Goal: Task Accomplishment & Management: Use online tool/utility

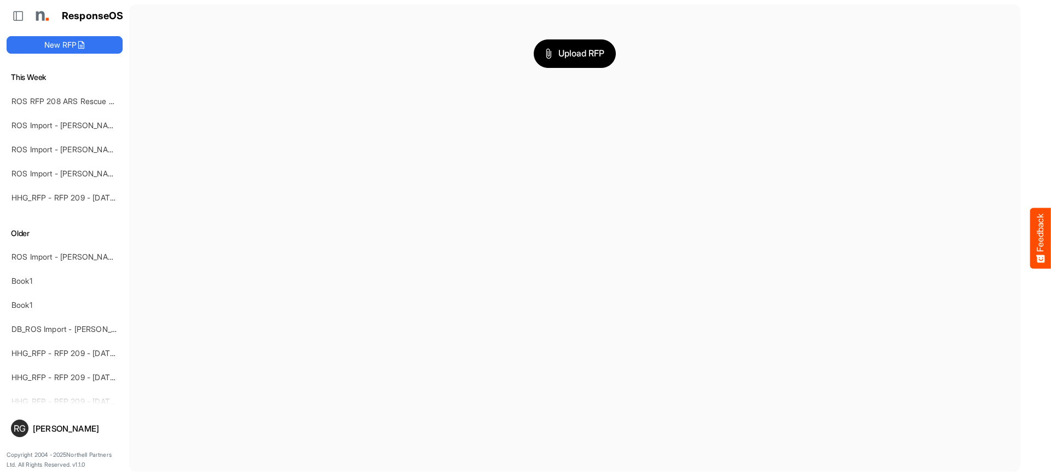
click at [269, 97] on main "Upload RFP" at bounding box center [574, 237] width 891 height 467
click at [74, 44] on button "New RFP" at bounding box center [65, 45] width 116 height 18
click at [568, 59] on span "Upload RFP" at bounding box center [574, 54] width 59 height 14
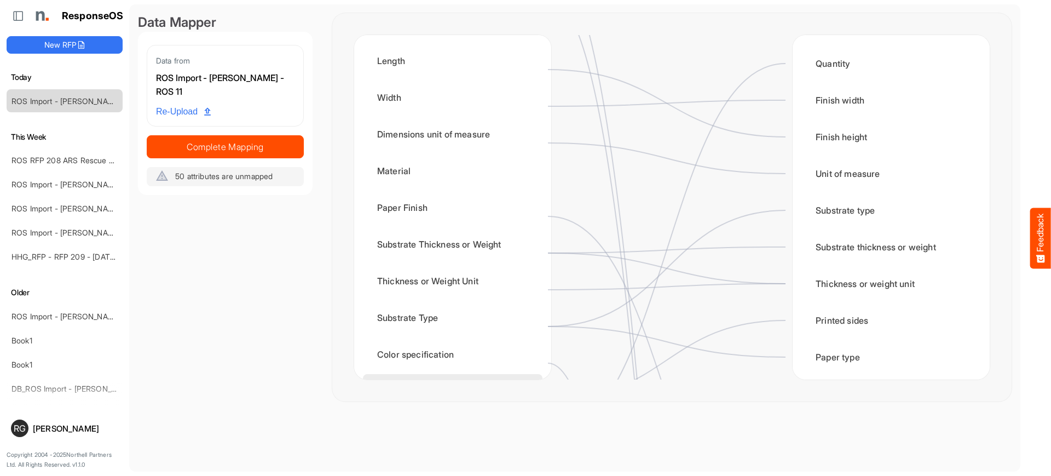
scroll to position [366, 0]
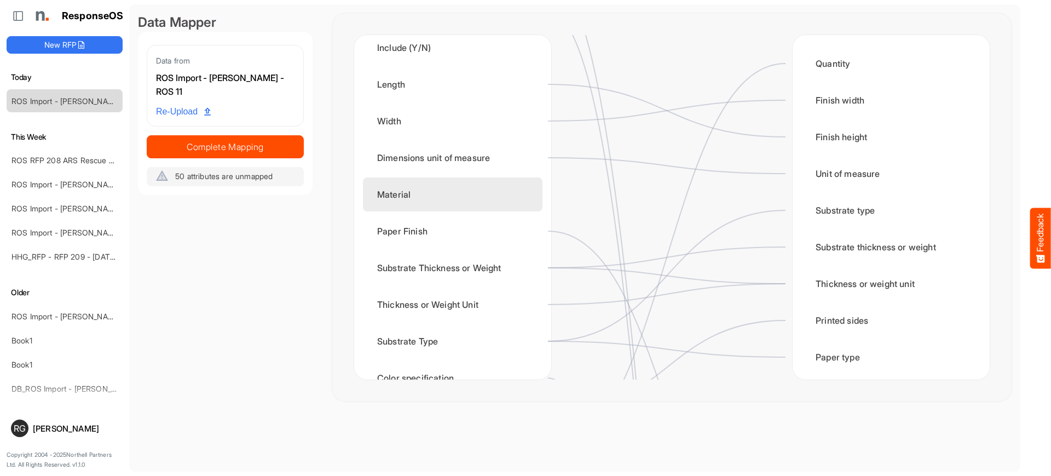
click at [450, 190] on div "Material" at bounding box center [452, 194] width 179 height 34
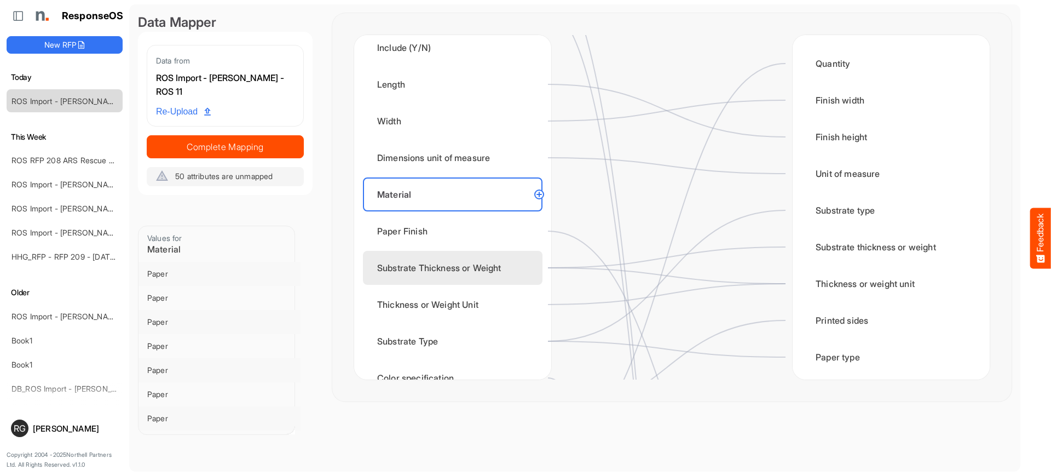
click at [439, 263] on div "Substrate Thickness or Weight" at bounding box center [452, 268] width 179 height 34
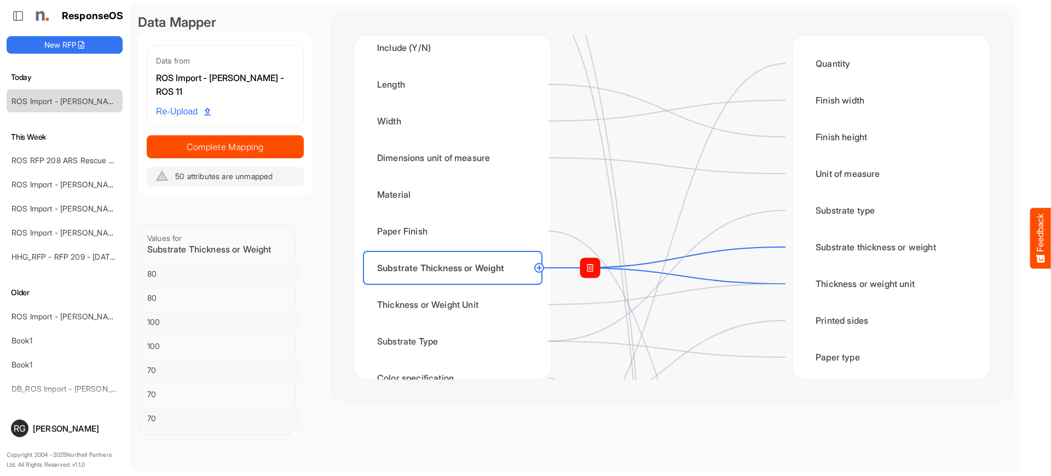
click at [599, 269] on rect at bounding box center [590, 268] width 20 height 20
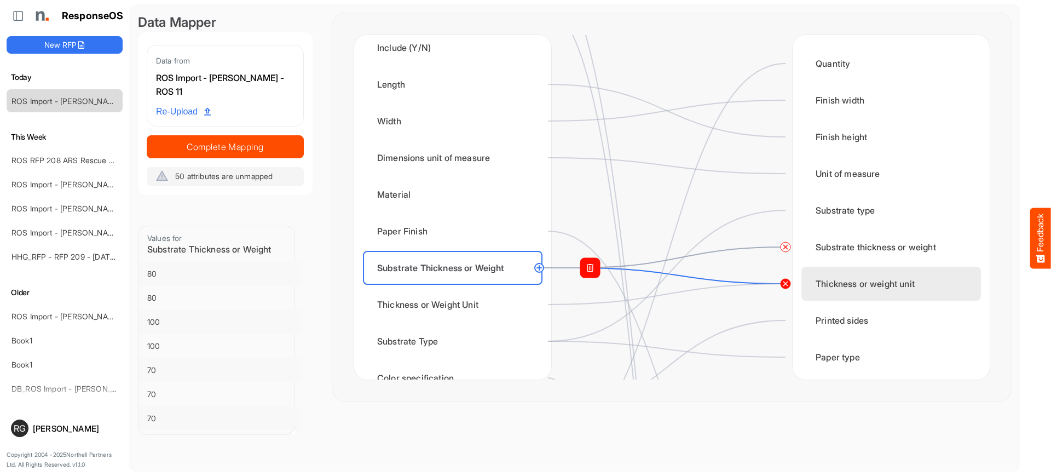
click at [786, 283] on circle at bounding box center [785, 283] width 13 height 13
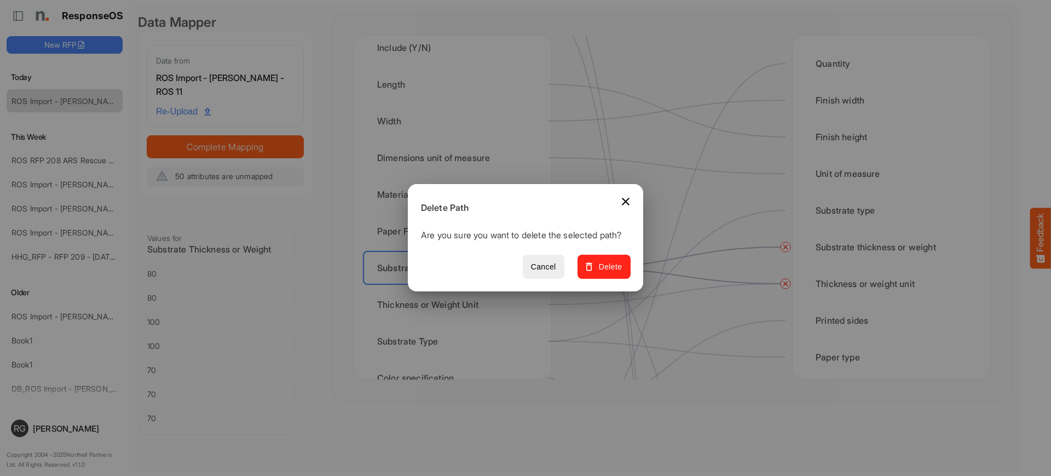
click at [602, 274] on span "Delete" at bounding box center [604, 267] width 37 height 14
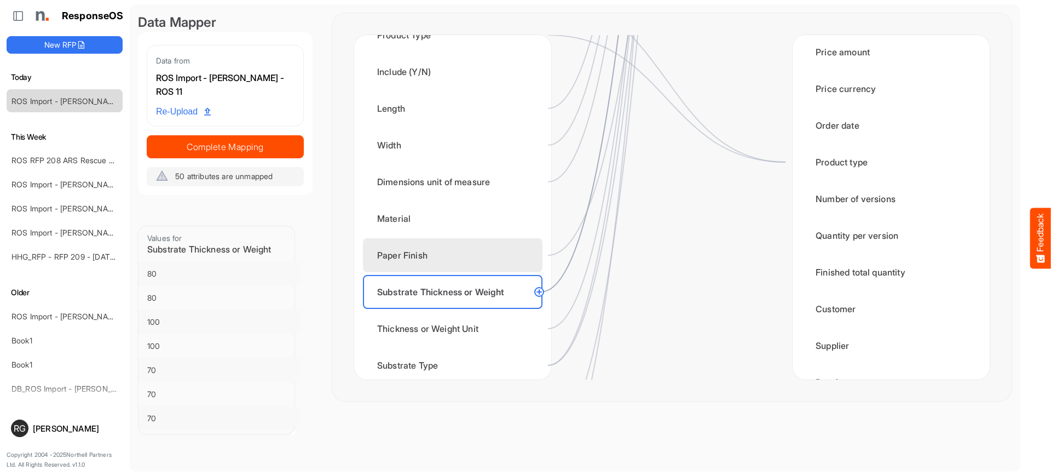
scroll to position [503, 0]
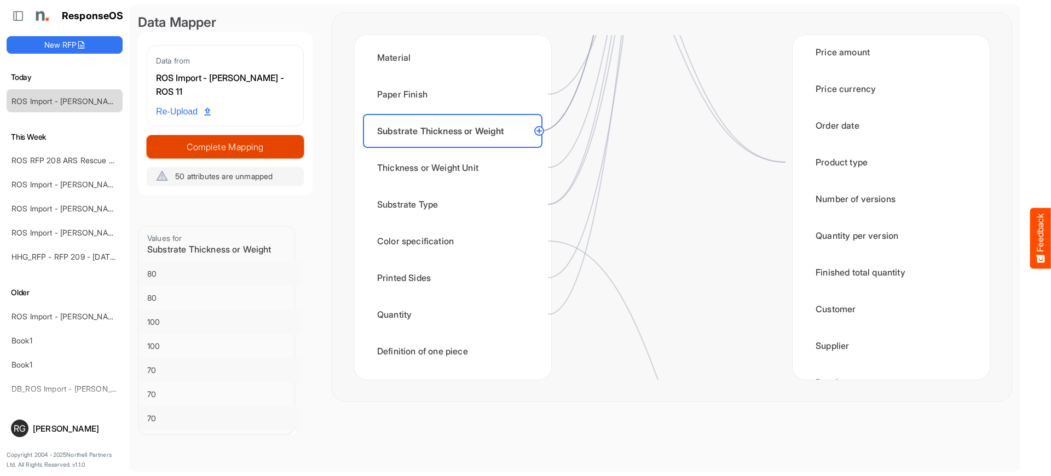
click at [236, 143] on span "Complete Mapping" at bounding box center [225, 146] width 156 height 15
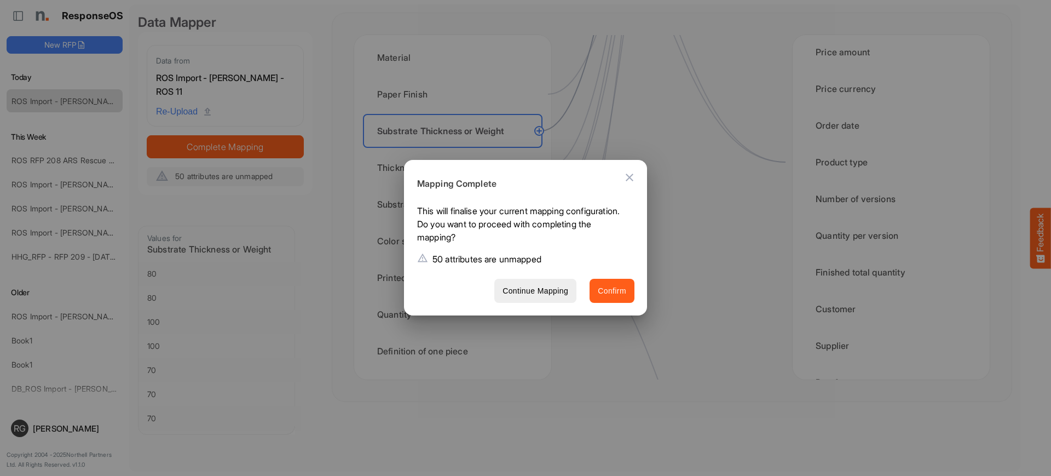
click at [598, 294] on span "Confirm" at bounding box center [612, 291] width 28 height 14
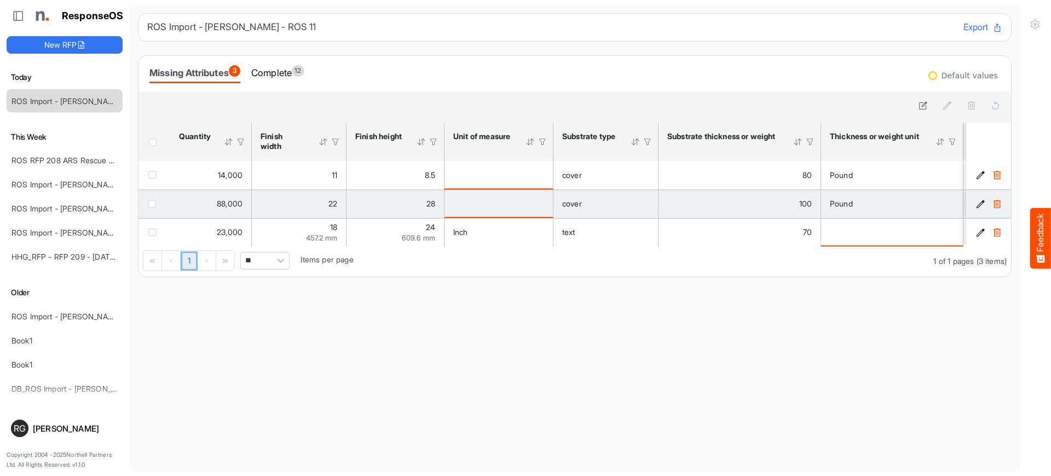
drag, startPoint x: 154, startPoint y: 176, endPoint x: 159, endPoint y: 199, distance: 23.9
click at [154, 176] on span "checkbox" at bounding box center [152, 175] width 8 height 8
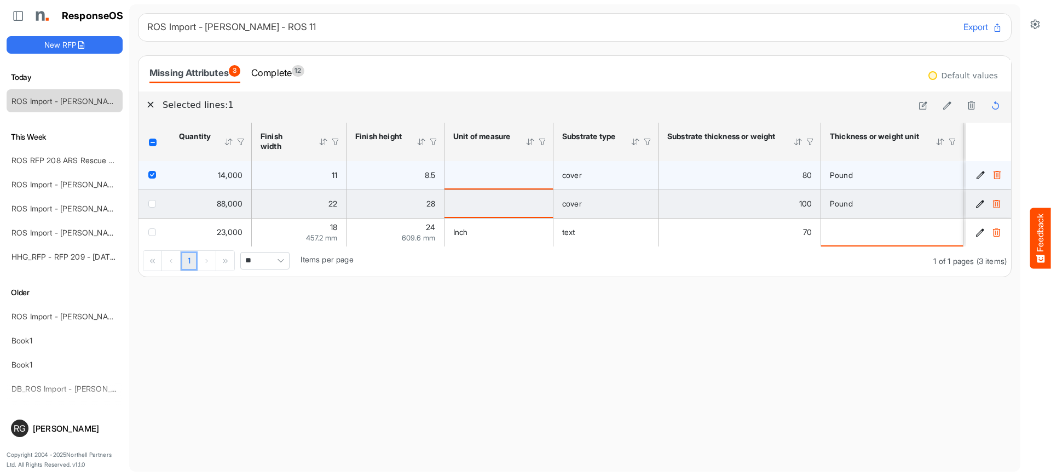
click at [156, 208] on td "checkbox" at bounding box center [154, 203] width 32 height 28
drag, startPoint x: 157, startPoint y: 207, endPoint x: 227, endPoint y: 195, distance: 70.6
click at [157, 207] on div "checkbox" at bounding box center [154, 203] width 12 height 11
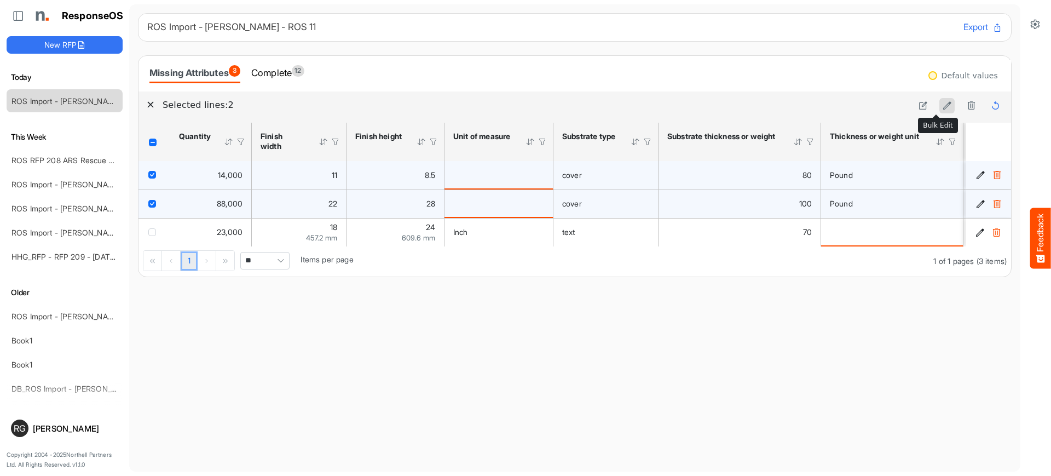
click at [942, 107] on icon at bounding box center [946, 105] width 9 height 9
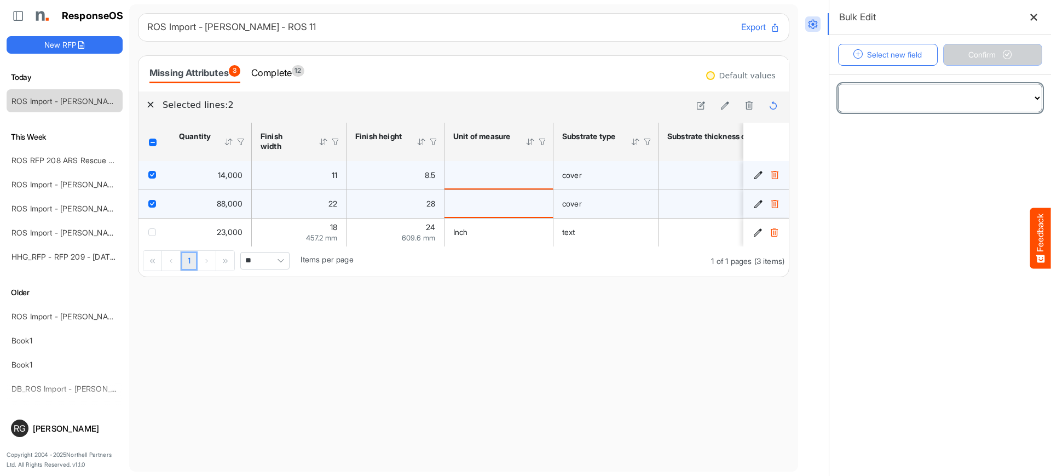
click at [1023, 94] on select "**********" at bounding box center [939, 97] width 203 height 27
select select "**********"
click at [838, 84] on select "**********" at bounding box center [939, 97] width 203 height 27
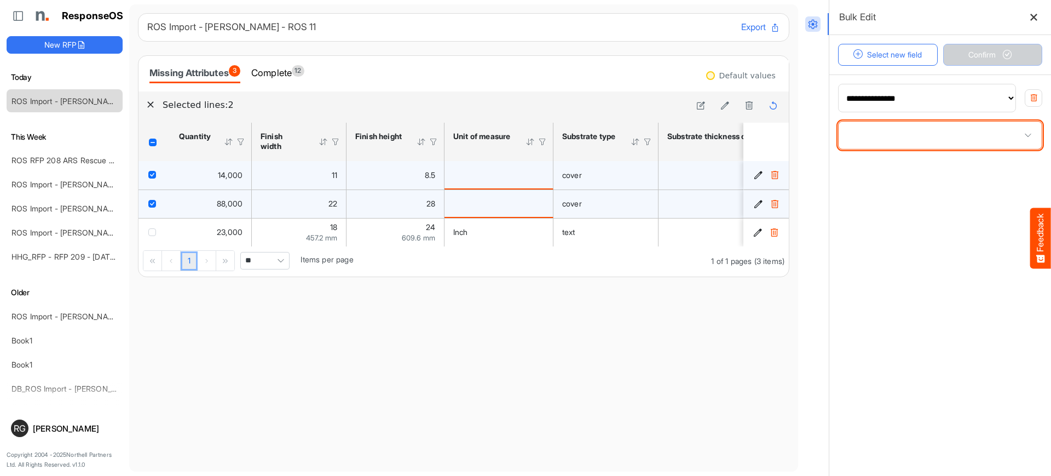
click at [949, 131] on span at bounding box center [939, 134] width 203 height 27
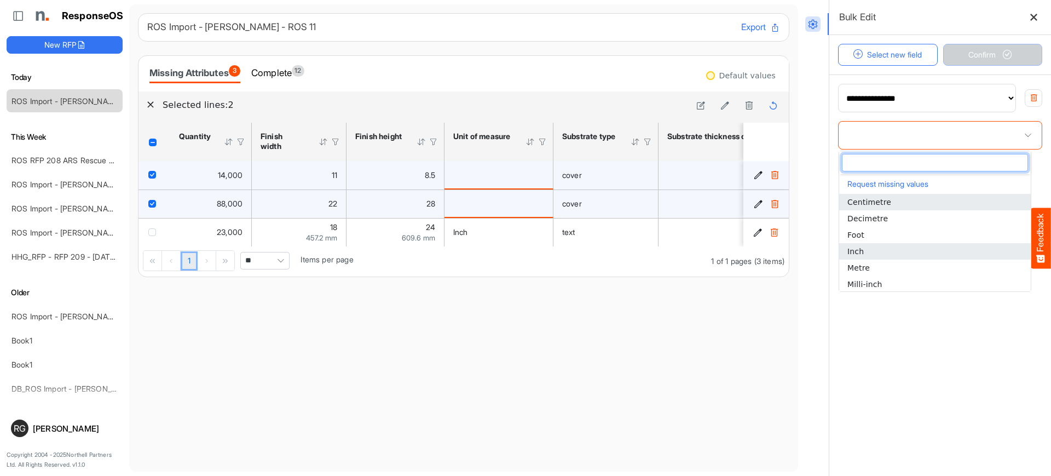
click at [896, 251] on li "Inch" at bounding box center [935, 251] width 192 height 16
type input "****"
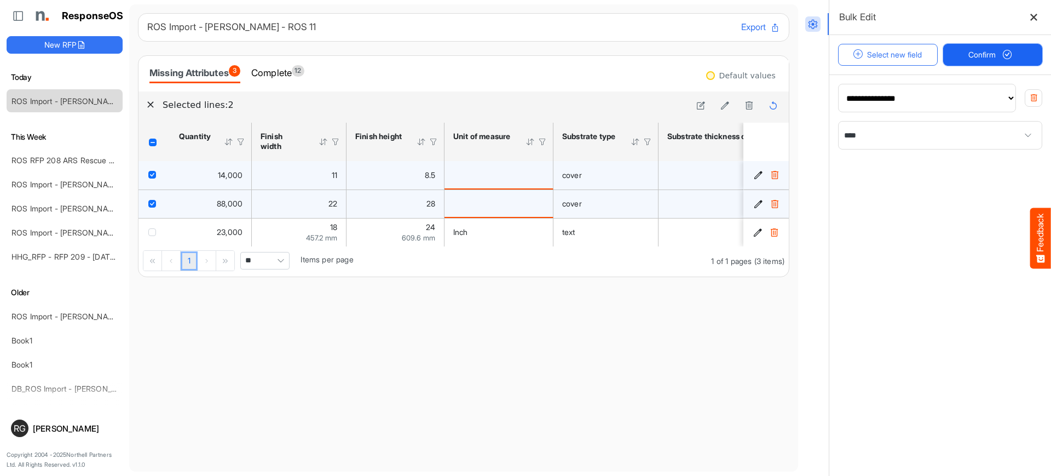
click at [987, 58] on span "Confirm" at bounding box center [992, 55] width 48 height 12
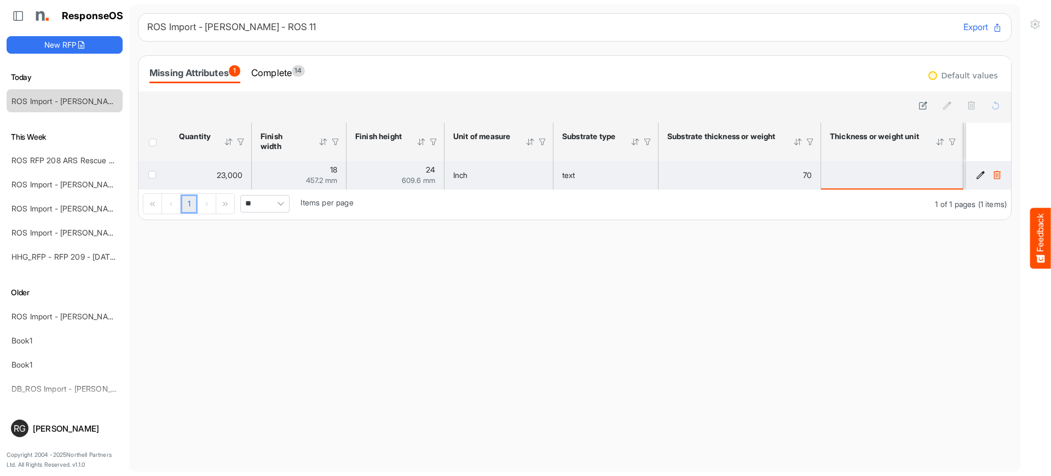
click at [856, 171] on div "is template cell Column Header httpsnorthellcomontologiesmapping-rulesmaterialh…" at bounding box center [892, 175] width 124 height 12
click at [976, 176] on icon "62d71063-a0bd-49b0-8585-efc1098ca47a is template cell Column Header" at bounding box center [980, 174] width 9 height 9
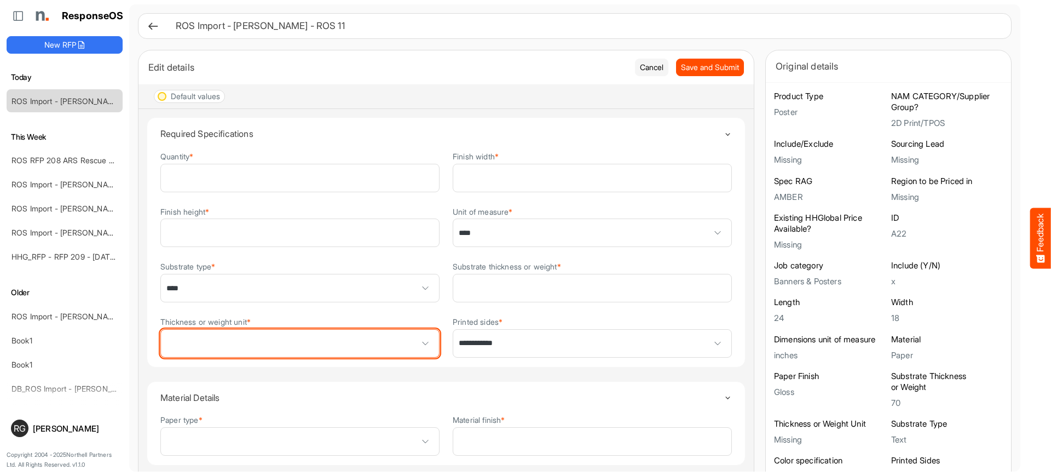
click at [419, 339] on span at bounding box center [425, 343] width 16 height 16
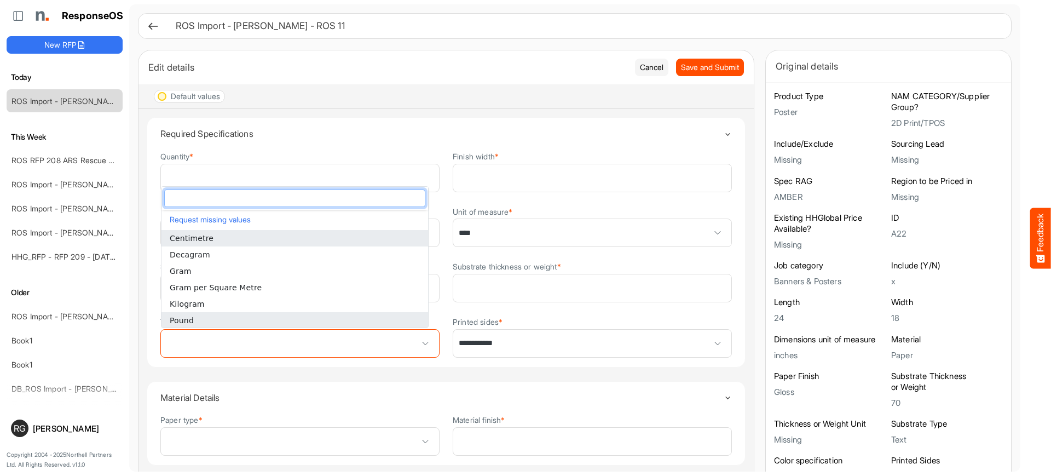
click at [223, 320] on li "Pound" at bounding box center [294, 320] width 266 height 16
type input "*****"
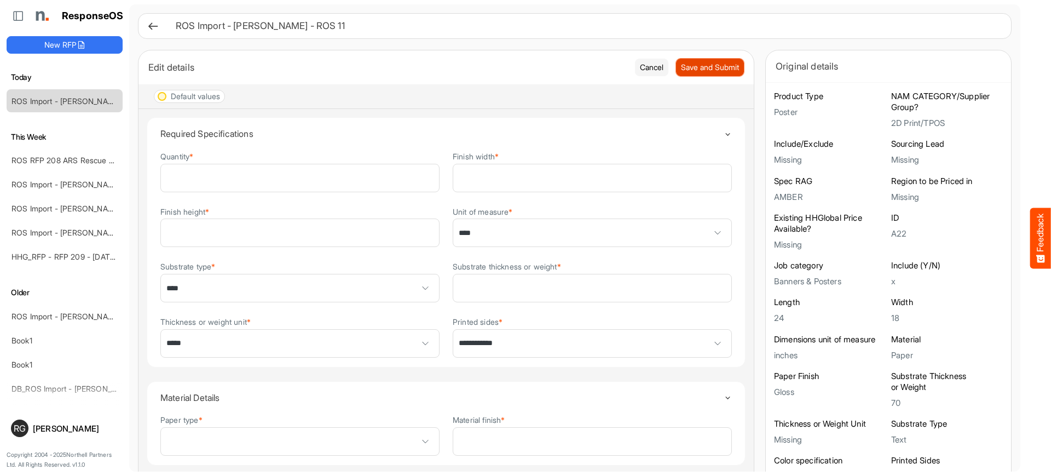
click at [696, 63] on span "Save and Submit" at bounding box center [710, 67] width 58 height 12
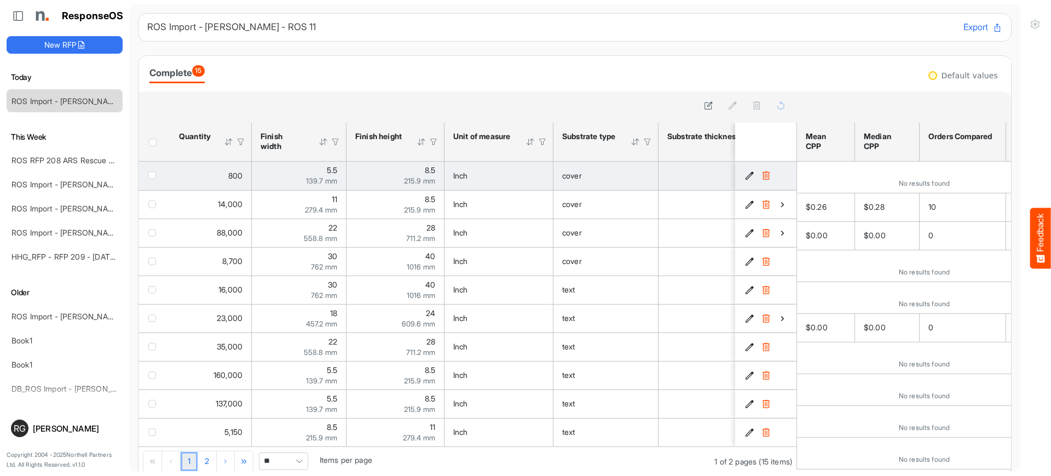
click at [745, 174] on icon "592cf810-fa6a-4ee0-bd1b-6835f8ce55d9 is template cell Column Header" at bounding box center [749, 175] width 9 height 9
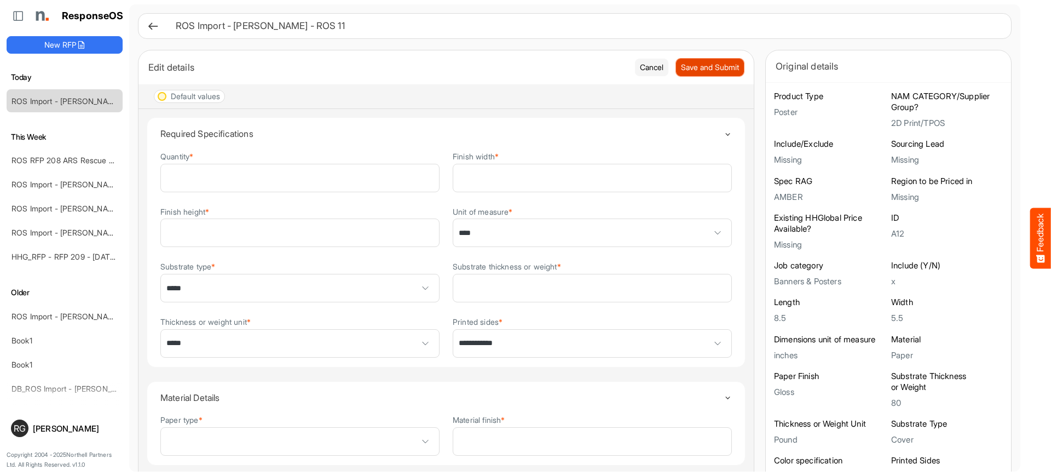
click at [689, 68] on span "Save and Submit" at bounding box center [710, 67] width 58 height 12
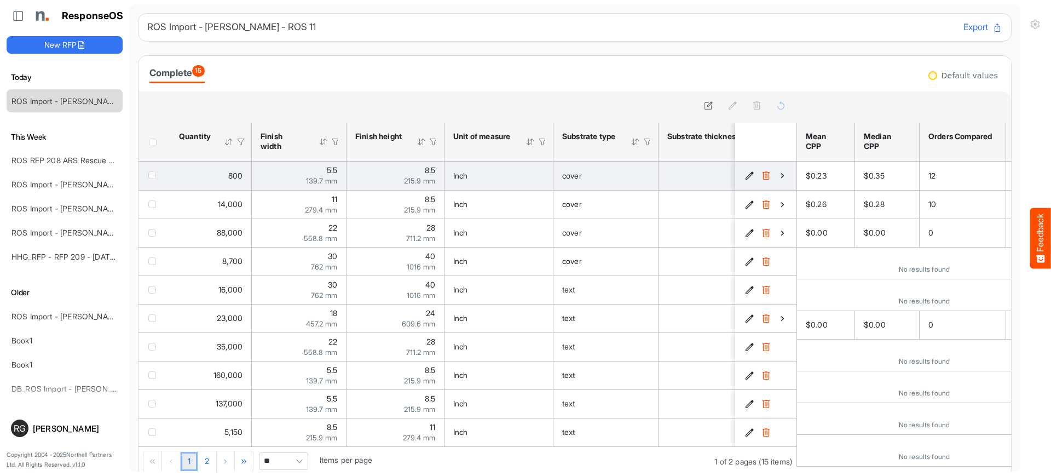
click at [745, 175] on icon "592cf810-fa6a-4ee0-bd1b-6835f8ce55d9 is template cell Column Header" at bounding box center [749, 175] width 9 height 9
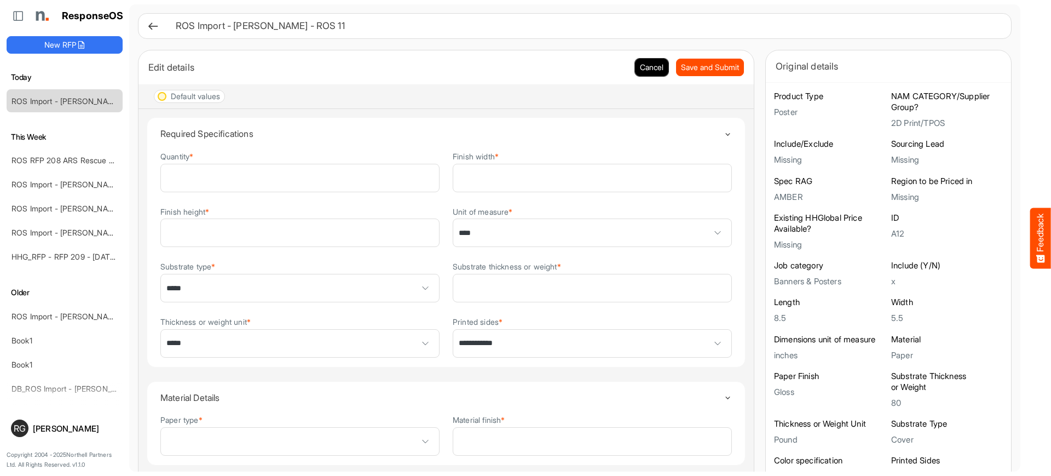
click at [641, 63] on button "Cancel" at bounding box center [651, 68] width 33 height 18
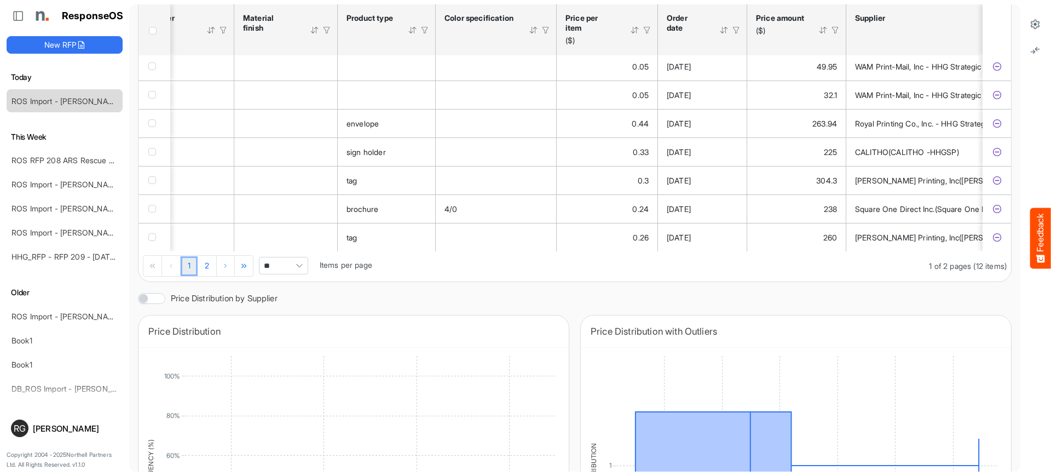
scroll to position [0, 686]
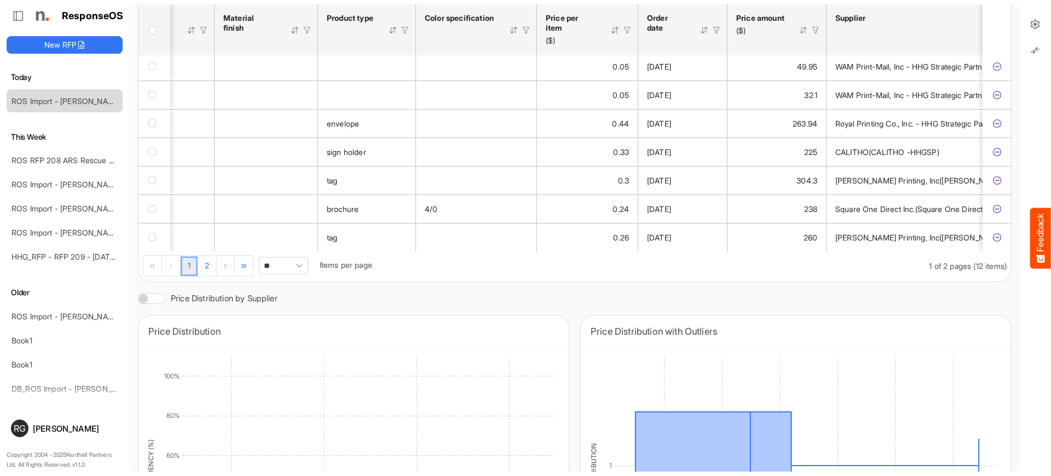
click at [628, 28] on div at bounding box center [627, 30] width 10 height 10
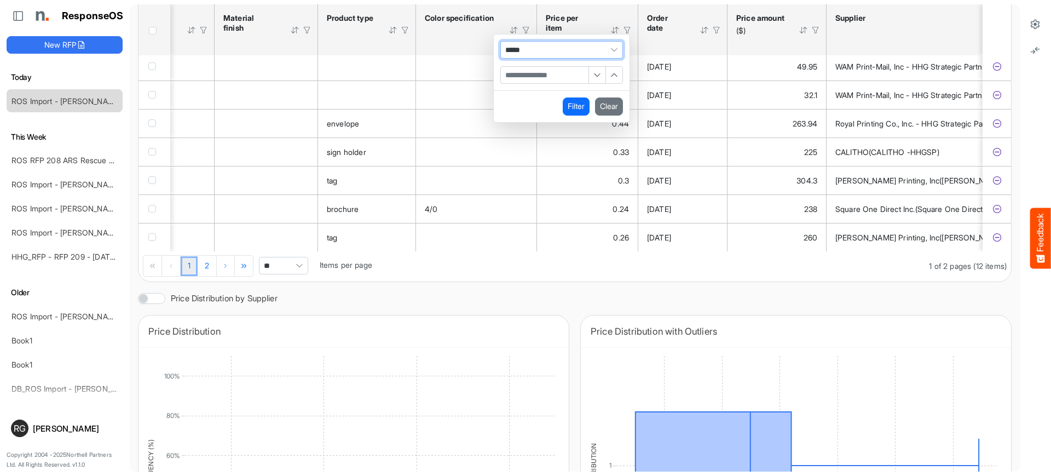
click at [617, 51] on span "Filter Operator" at bounding box center [614, 50] width 16 height 16
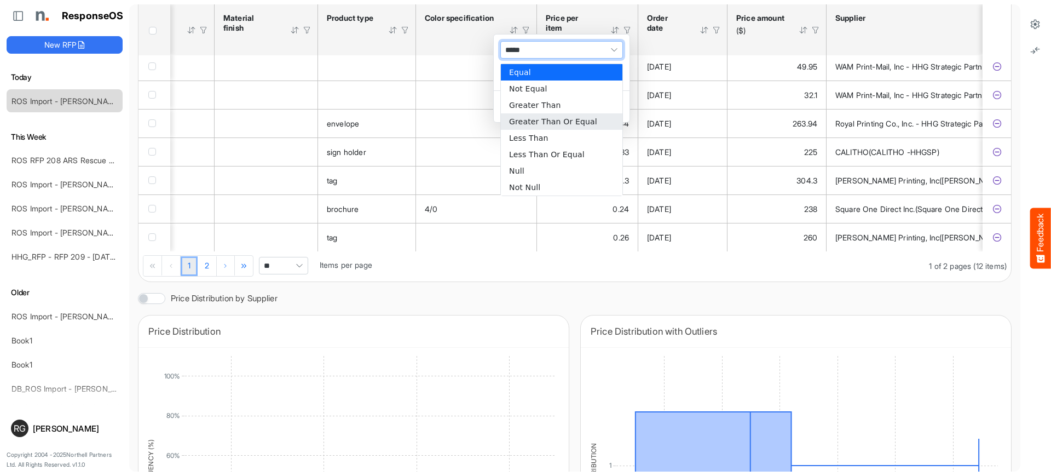
click at [580, 117] on li "Greater Than Or Equal" at bounding box center [561, 121] width 121 height 16
type input "**********"
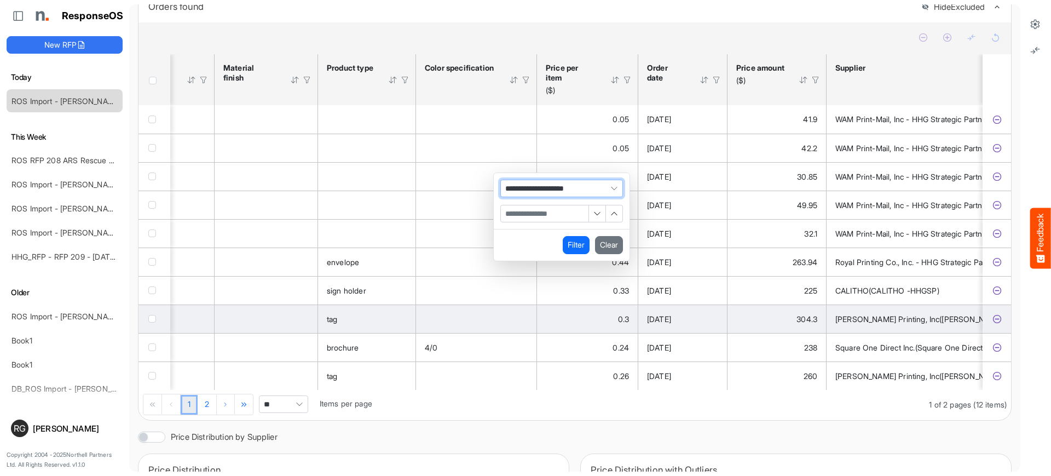
scroll to position [274, 0]
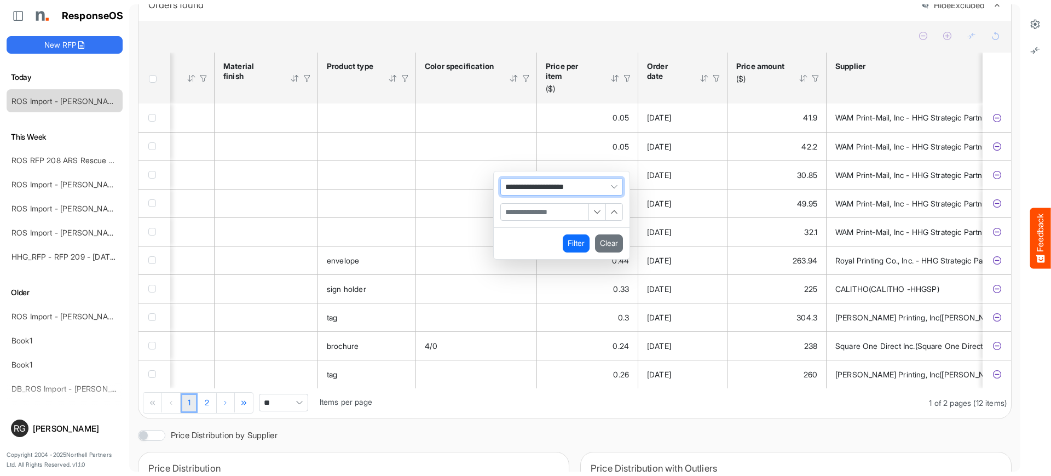
click at [537, 216] on input "Filter Value" at bounding box center [545, 212] width 88 height 16
type input "**"
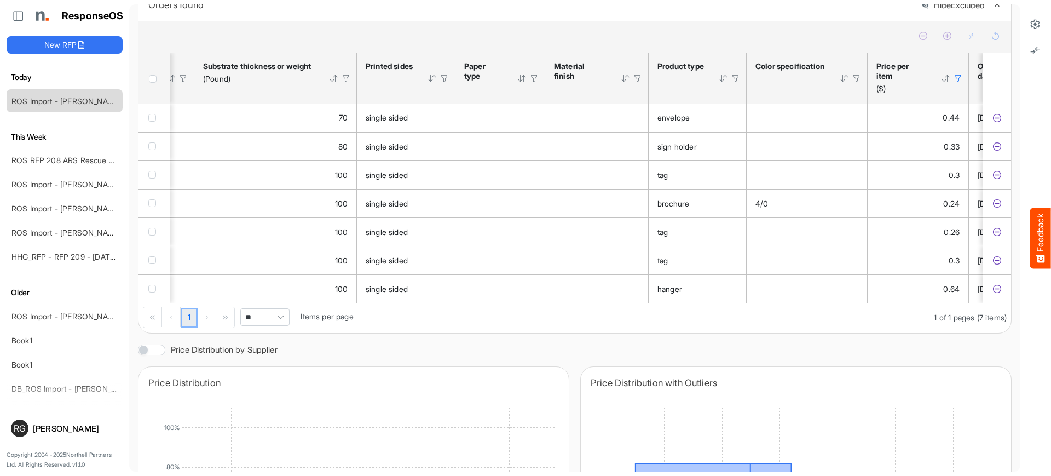
scroll to position [0, 0]
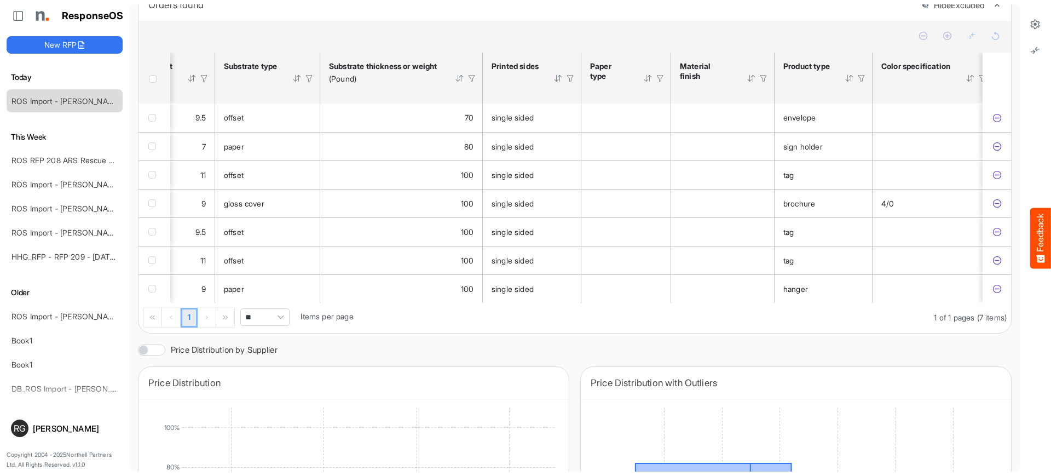
click at [157, 83] on div "Header checkbox" at bounding box center [155, 79] width 12 height 8
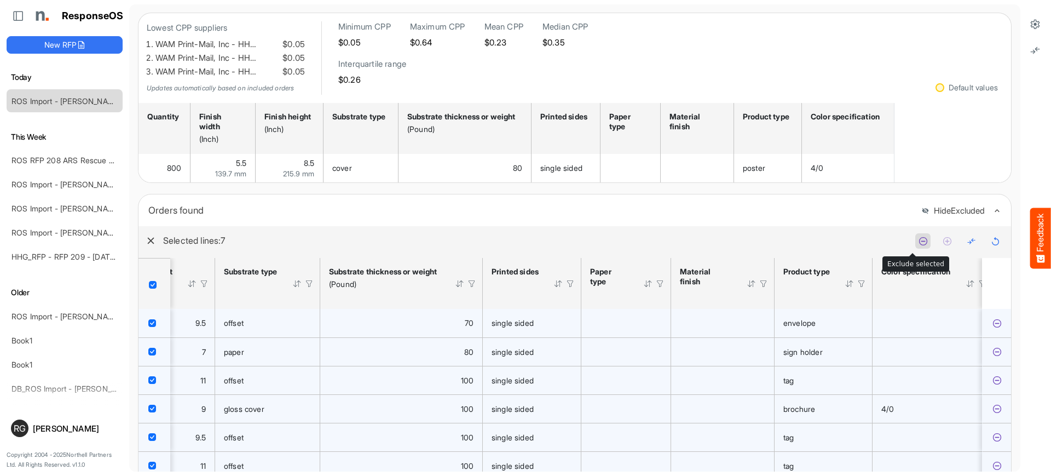
click at [918, 245] on icon at bounding box center [922, 240] width 9 height 9
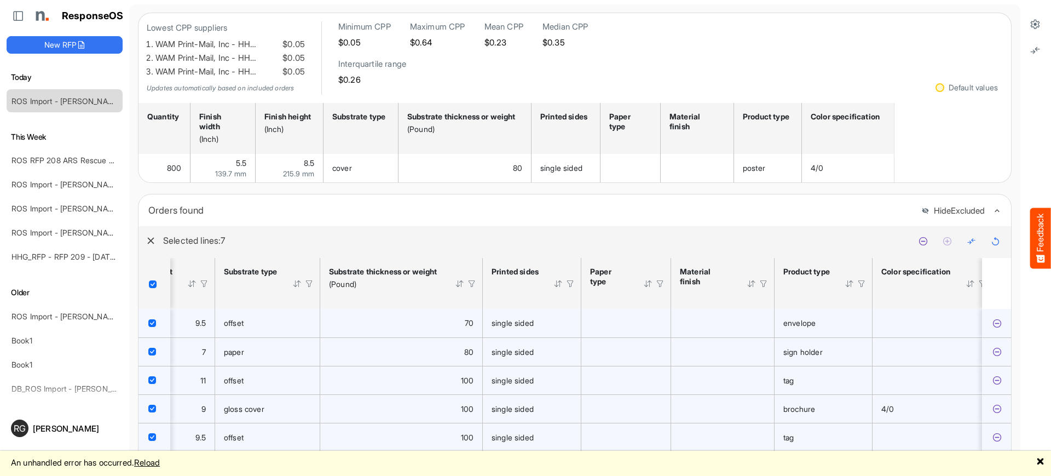
scroll to position [526, 0]
